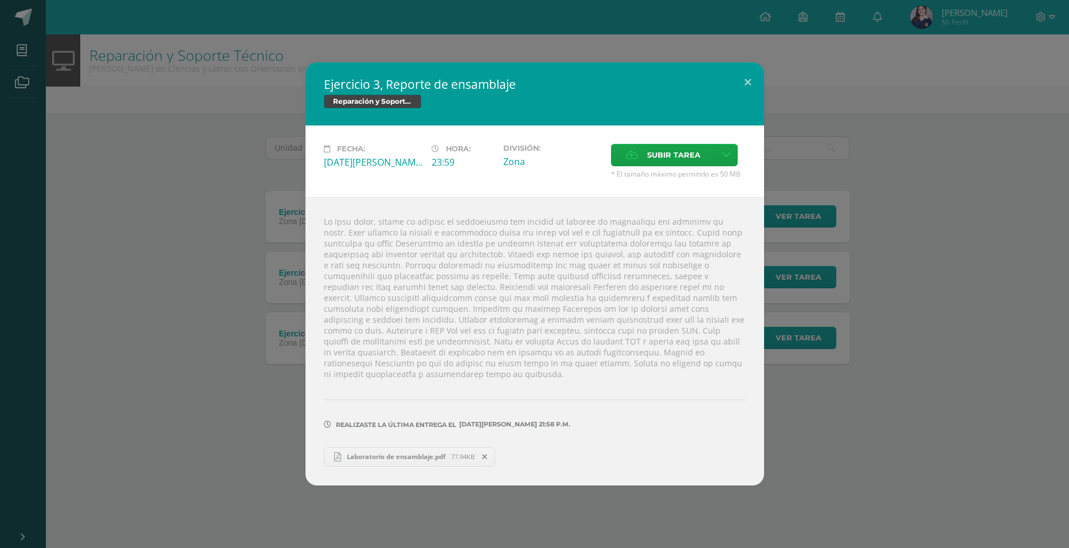
click at [212, 31] on div "Ejercicio 3, Reporte de ensamblaje Reparación y Soporte Técnico Fecha: [DATE] H…" at bounding box center [534, 274] width 1069 height 548
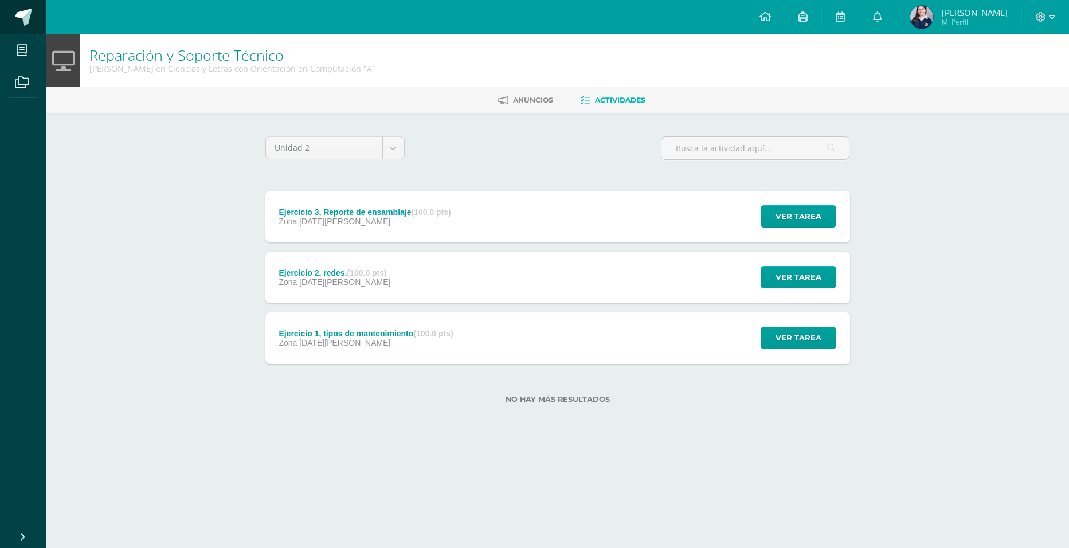
click at [34, 18] on link at bounding box center [23, 17] width 46 height 34
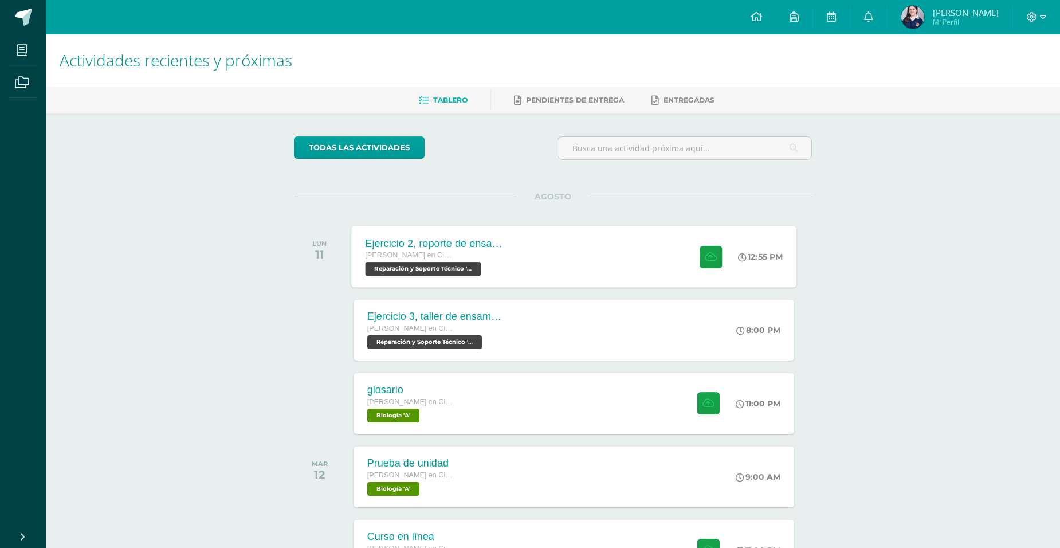
click at [489, 250] on div "[PERSON_NAME] en Ciencias y Letras con Orientación en Computación" at bounding box center [434, 255] width 139 height 13
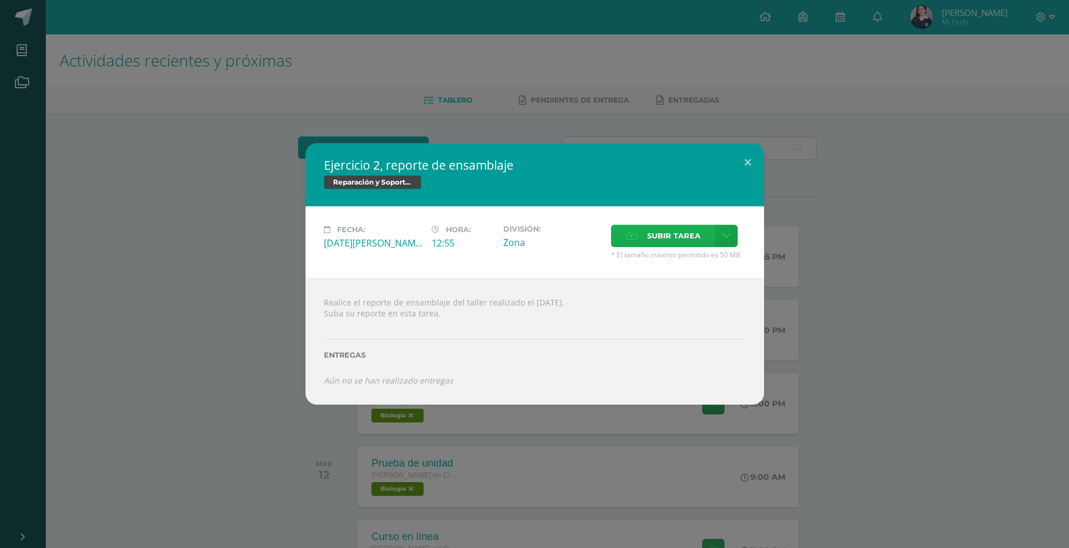
click at [650, 232] on span "Subir tarea" at bounding box center [673, 235] width 53 height 21
click at [0, 0] on input "Subir tarea" at bounding box center [0, 0] width 0 height 0
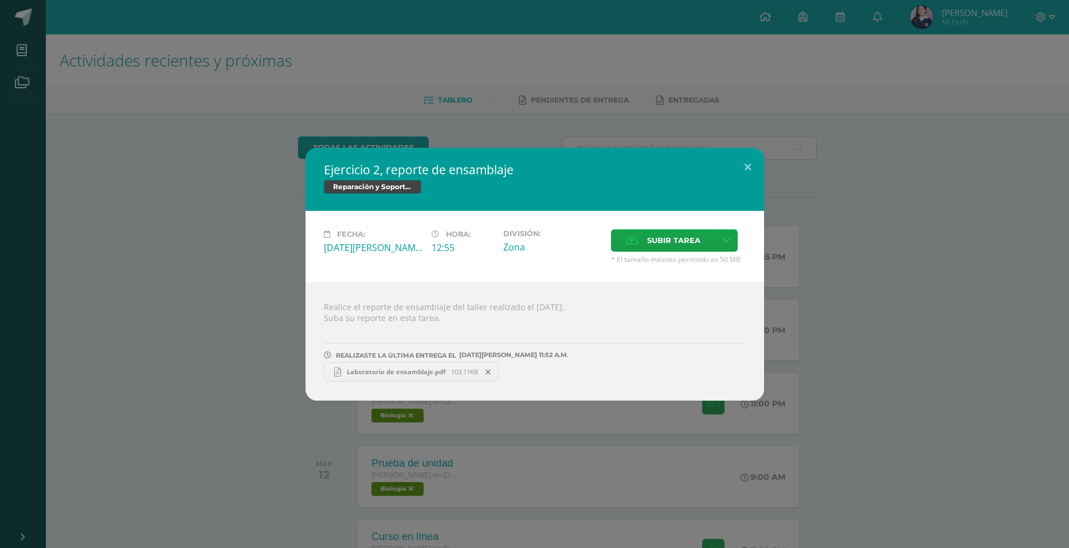
click at [194, 363] on div "Ejercicio 2, reporte de ensamblaje Reparación y Soporte Técnico Fecha: [DATE][P…" at bounding box center [535, 274] width 1060 height 253
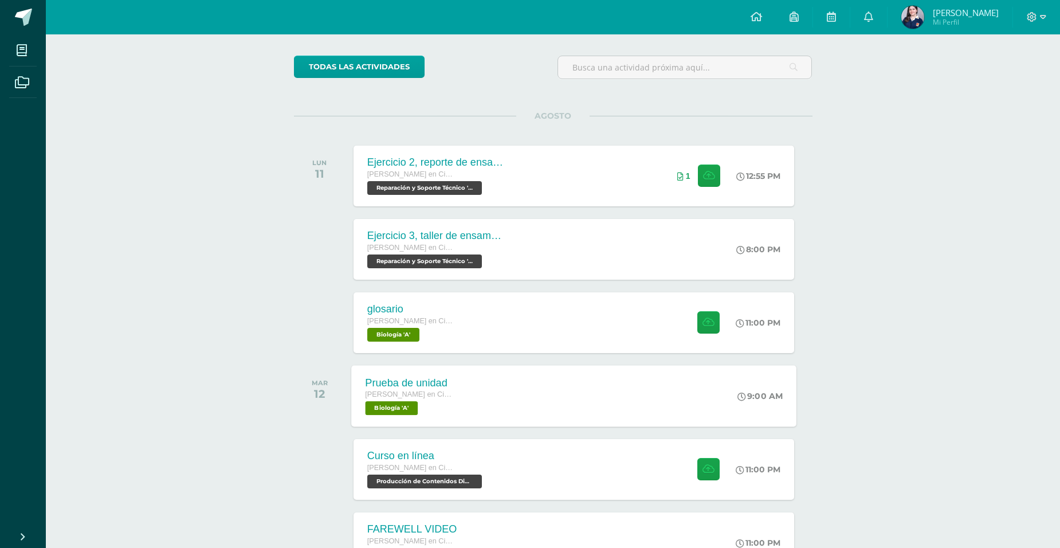
scroll to position [172, 0]
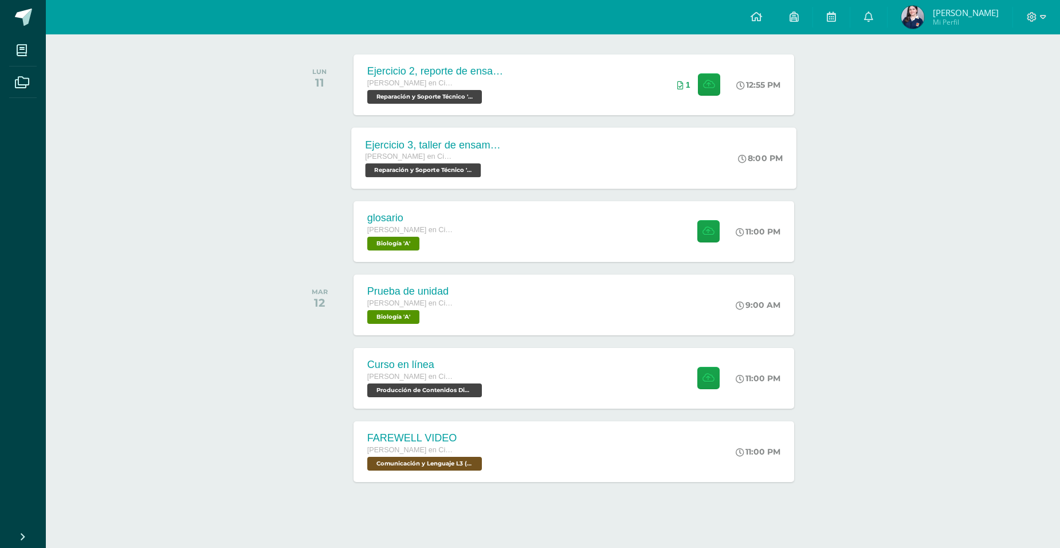
click at [562, 164] on div "Ejercicio 3, taller de ensamblaje [PERSON_NAME] en Ciencias y Letras con Orient…" at bounding box center [573, 157] width 445 height 61
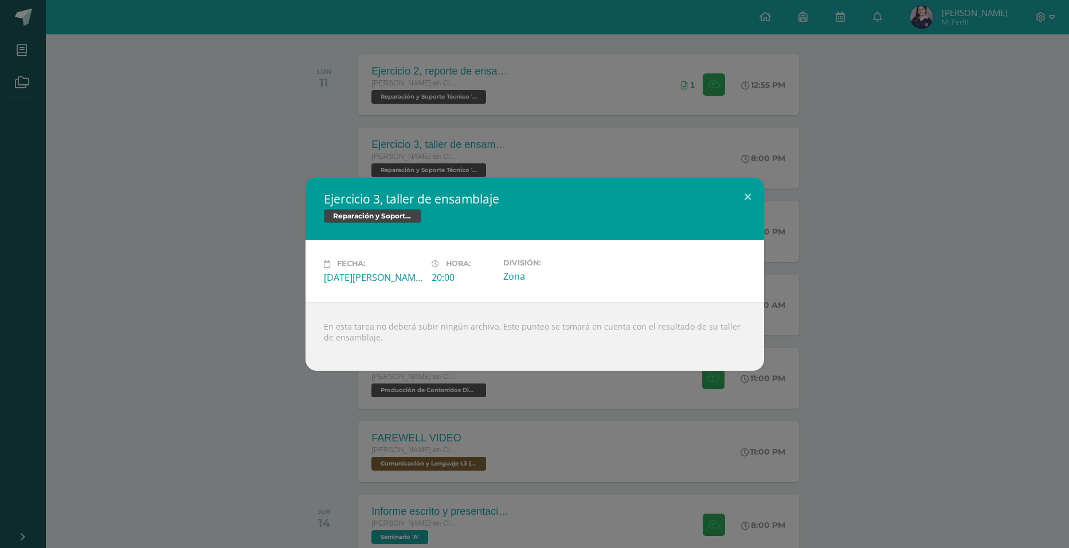
click at [288, 221] on div "Ejercicio 3, taller de ensamblaje Reparación y Soporte Técnico Fecha: [DATE][PE…" at bounding box center [535, 273] width 1060 height 193
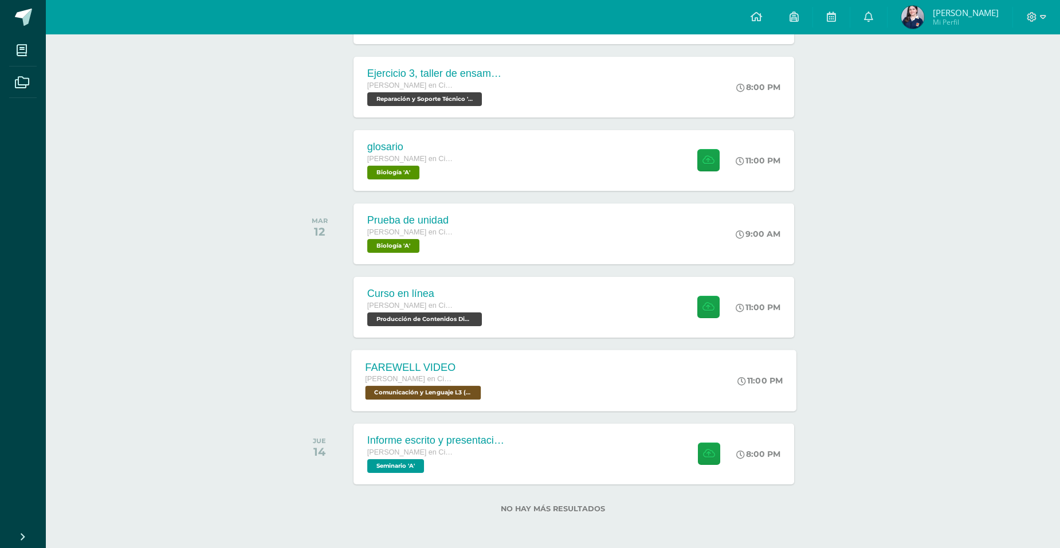
scroll to position [245, 0]
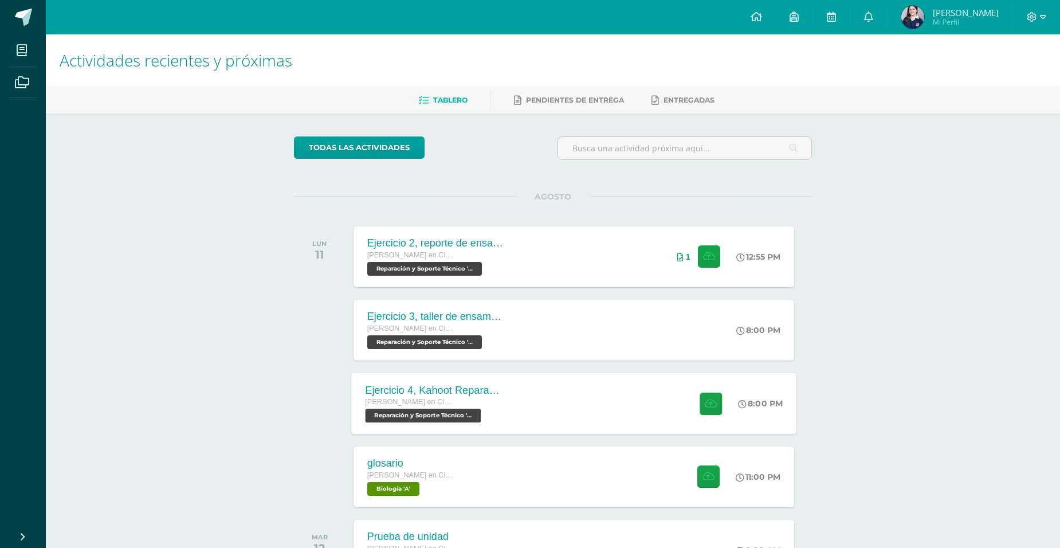
click at [492, 376] on div "Ejercicio 4, Kahoot Reparación [PERSON_NAME] en Ciencias y Letras con Orientaci…" at bounding box center [434, 402] width 167 height 61
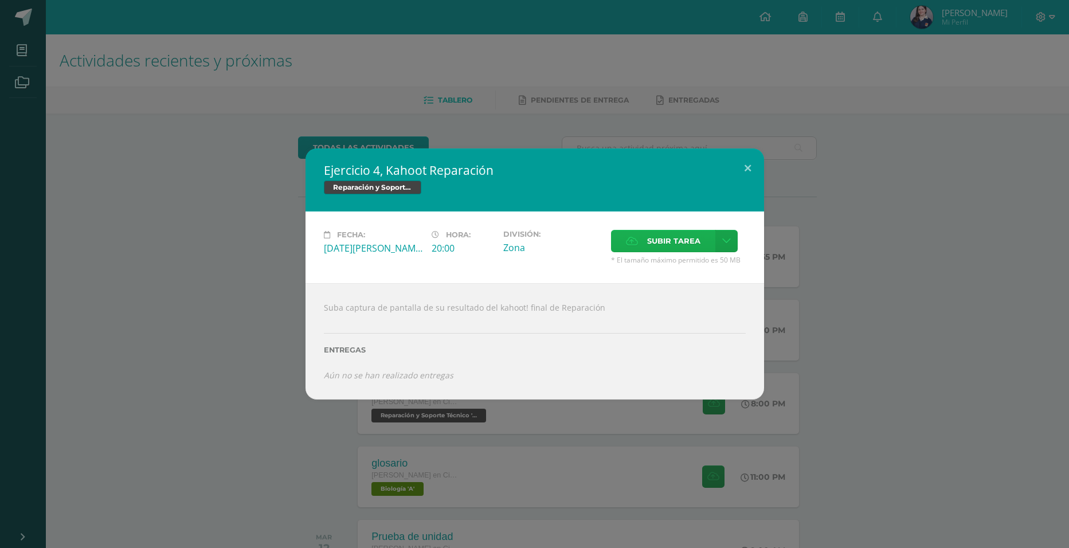
click at [626, 248] on label "Subir tarea" at bounding box center [663, 241] width 104 height 22
click at [0, 0] on input "Subir tarea" at bounding box center [0, 0] width 0 height 0
click at [657, 250] on span "Subir tarea" at bounding box center [673, 240] width 53 height 21
click at [0, 0] on input "Subir tarea" at bounding box center [0, 0] width 0 height 0
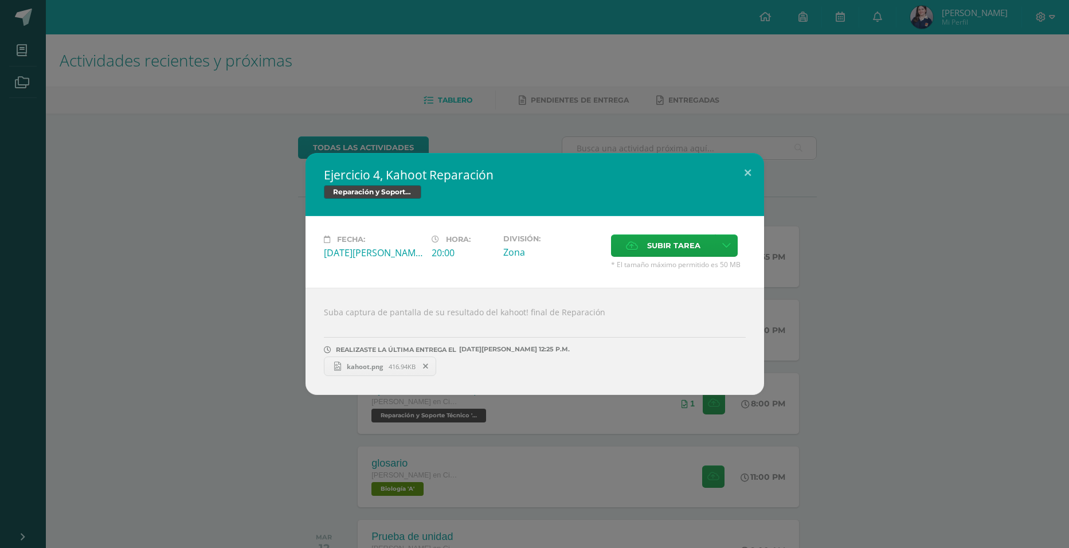
drag, startPoint x: 386, startPoint y: 484, endPoint x: 367, endPoint y: 422, distance: 64.5
click at [379, 484] on div "Ejercicio 4, Kahoot Reparación Reparación y Soporte Técnico Fecha: Lunes 11 de …" at bounding box center [534, 274] width 1069 height 548
